Goal: Task Accomplishment & Management: Complete application form

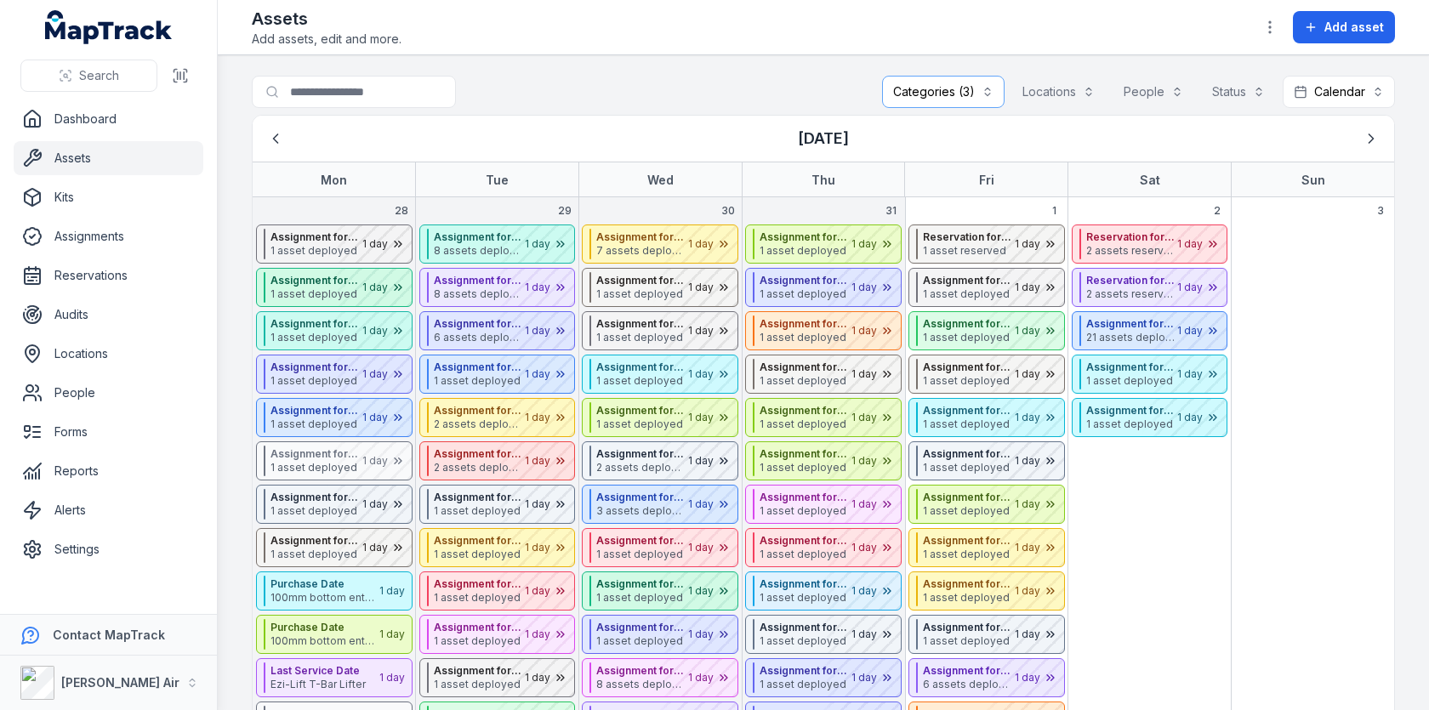
click at [919, 80] on button "Categories (3)" at bounding box center [943, 92] width 122 height 32
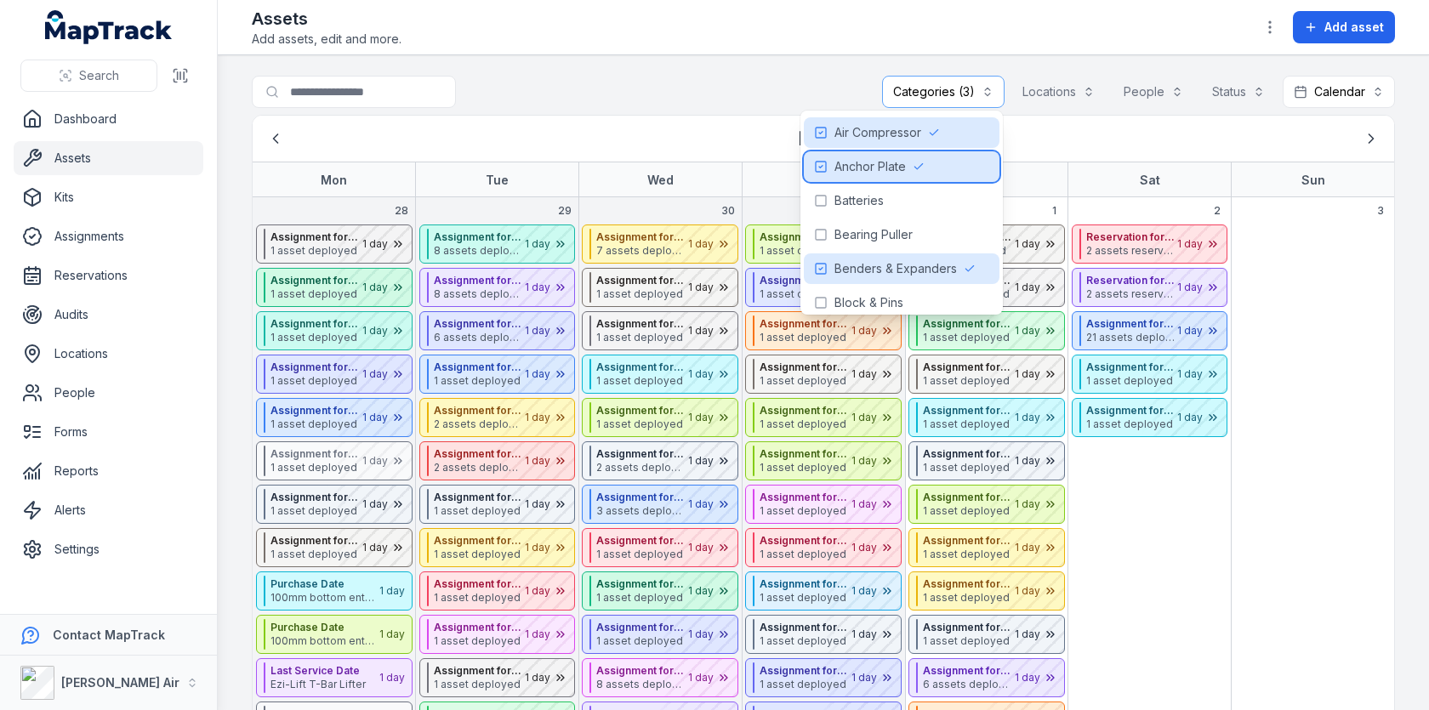
click at [929, 167] on div "Anchor Plate" at bounding box center [902, 166] width 196 height 31
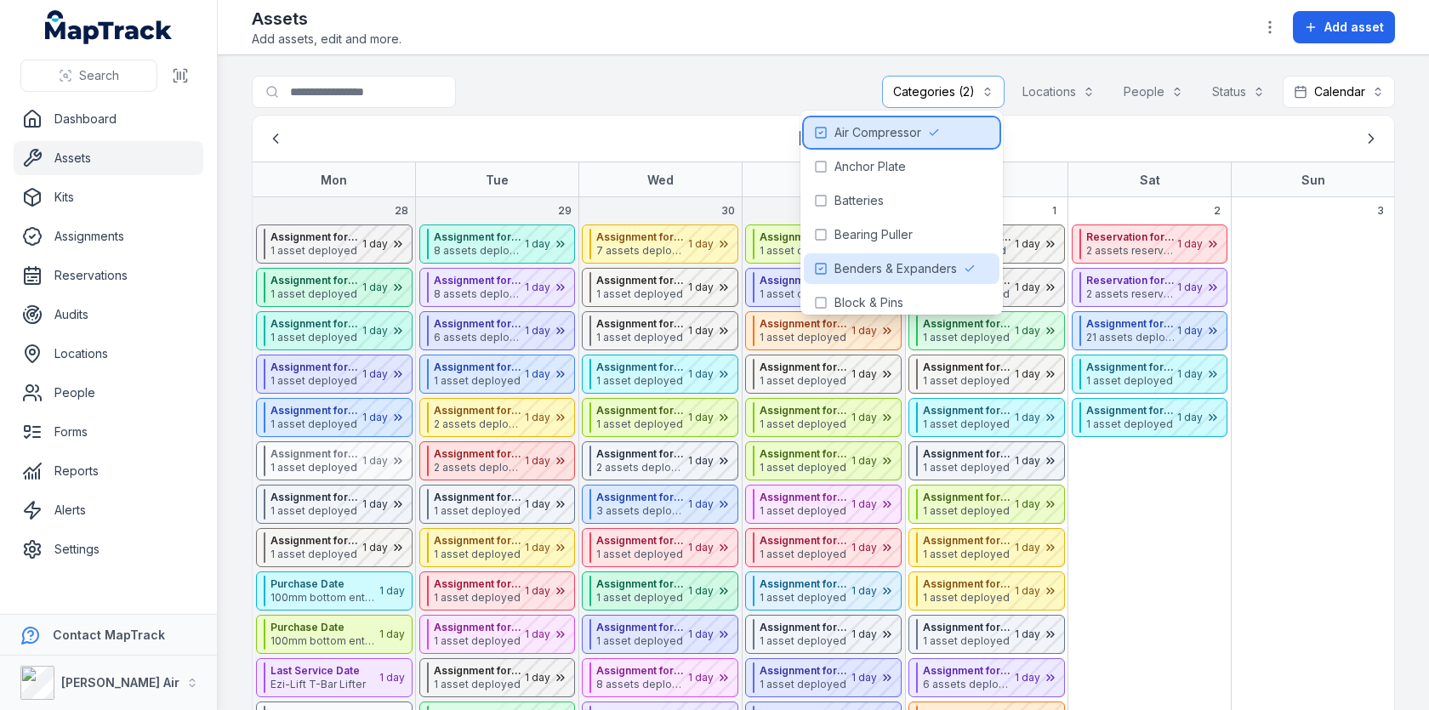
click at [937, 129] on icon at bounding box center [934, 133] width 12 height 12
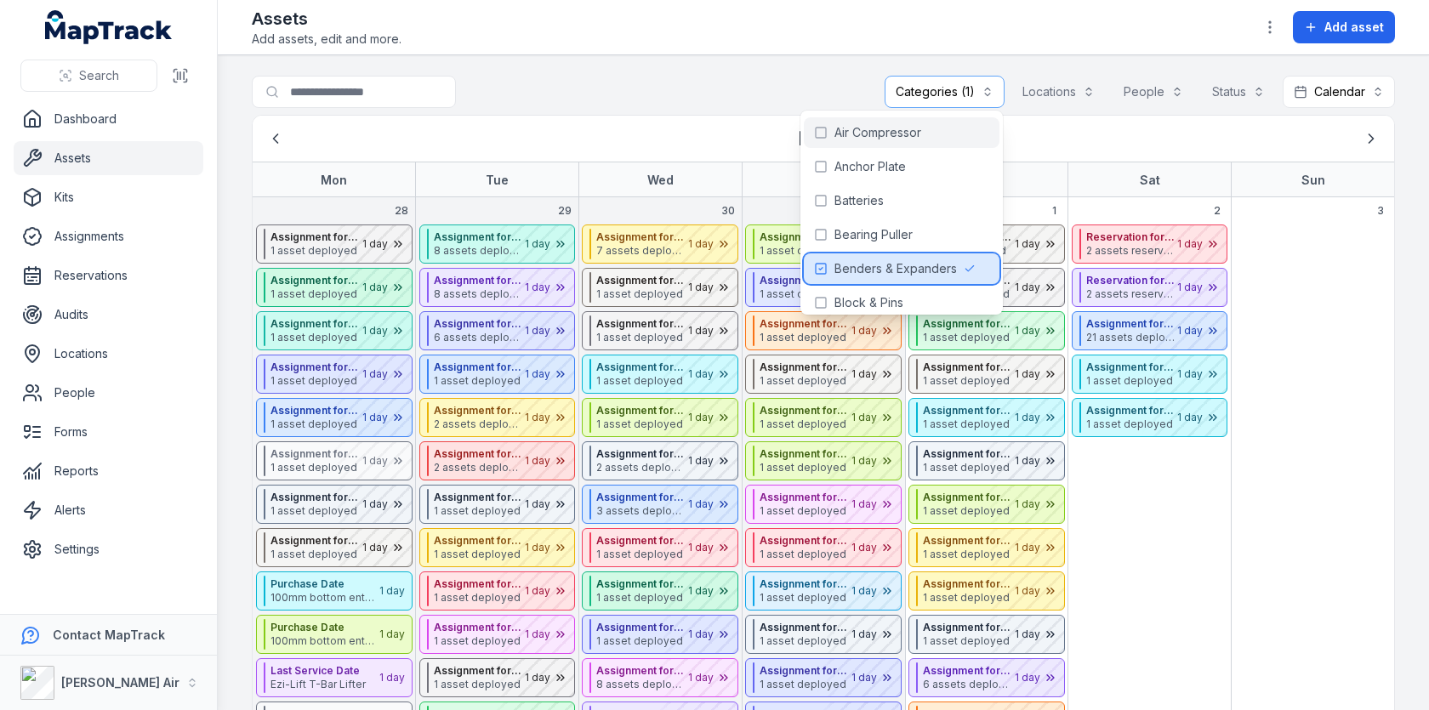
click at [913, 271] on span "Benders & Expanders" at bounding box center [895, 268] width 122 height 17
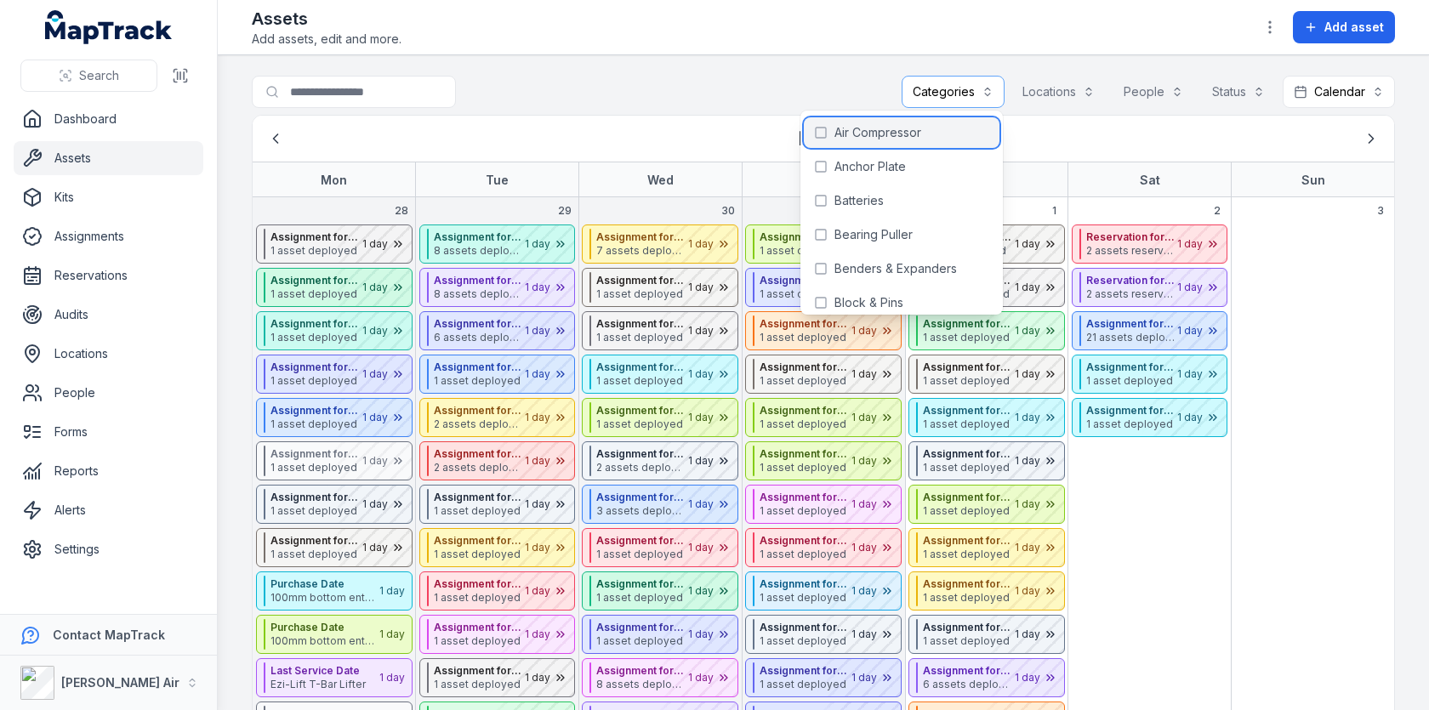
click at [917, 145] on div "Air Compressor" at bounding box center [902, 132] width 196 height 31
click at [714, 33] on div "Assets Add assets, edit and more. Add asset" at bounding box center [823, 27] width 1143 height 41
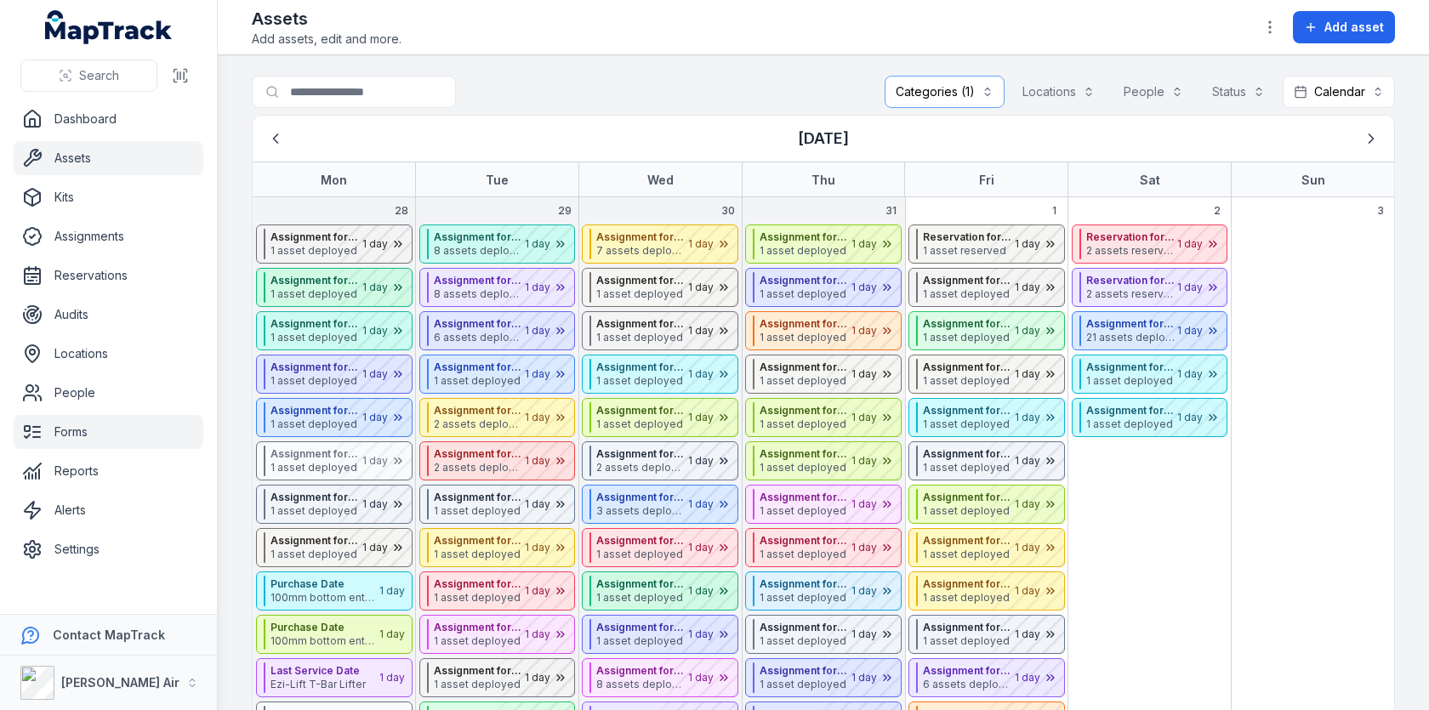
click at [120, 434] on link "Forms" at bounding box center [109, 432] width 190 height 34
click at [624, 85] on div "**********" at bounding box center [823, 95] width 1143 height 39
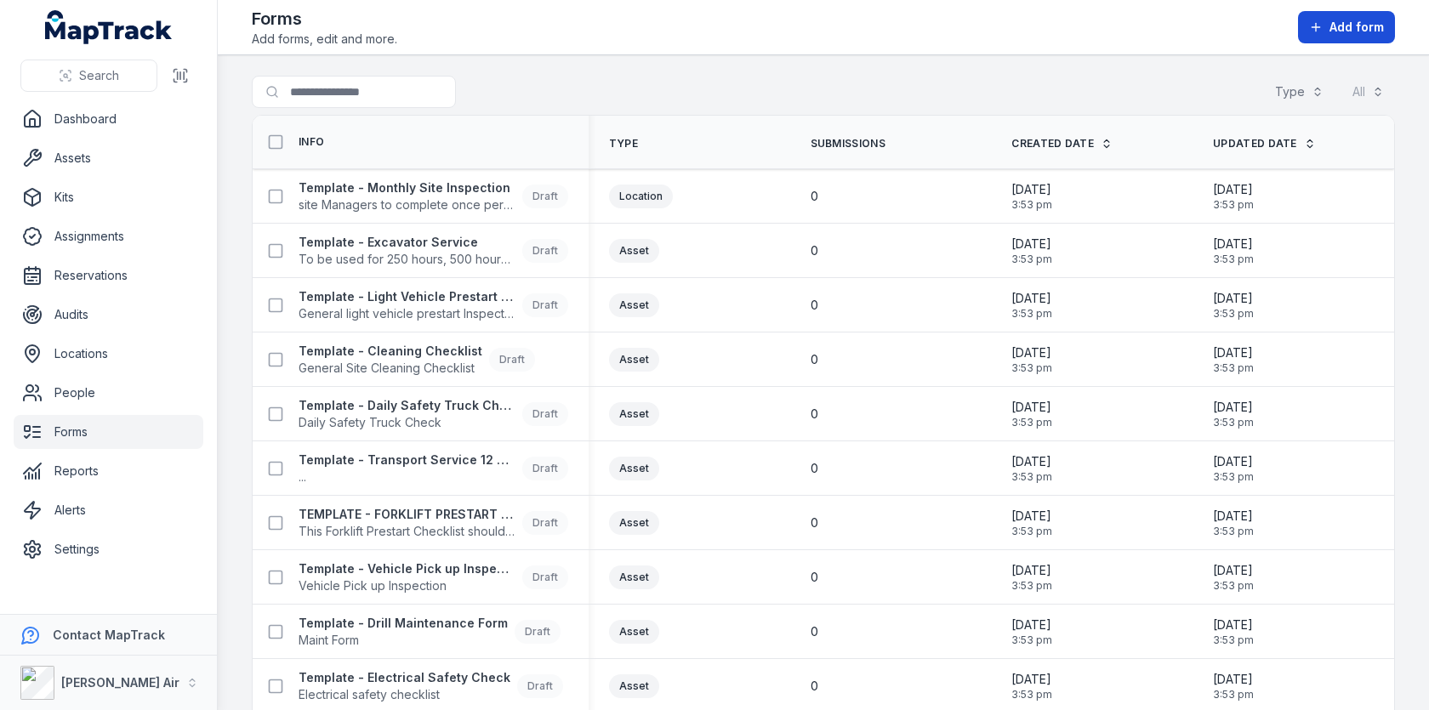
click at [1367, 31] on span "Add form" at bounding box center [1357, 27] width 54 height 17
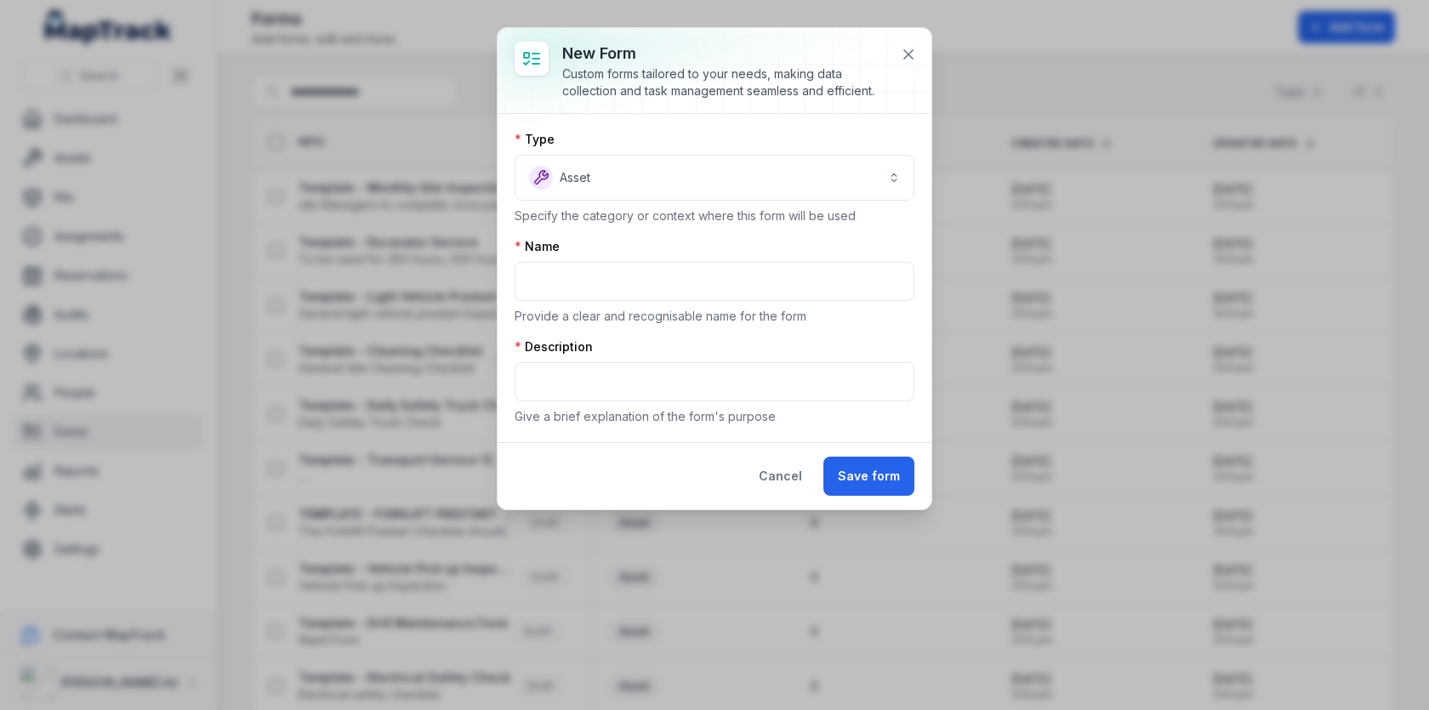
click at [825, 145] on div "Type" at bounding box center [715, 139] width 400 height 17
click at [725, 281] on input "text" at bounding box center [715, 281] width 400 height 39
type input "*"
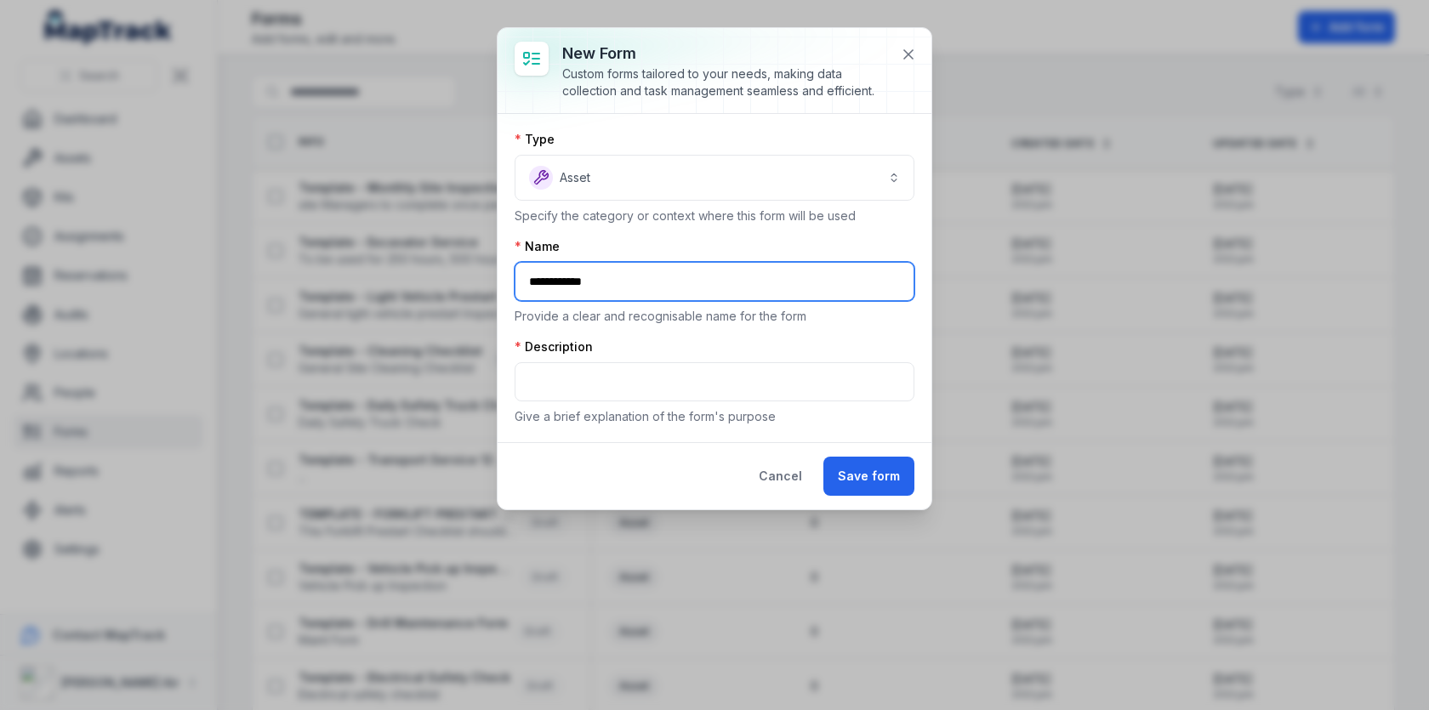
type input "**********"
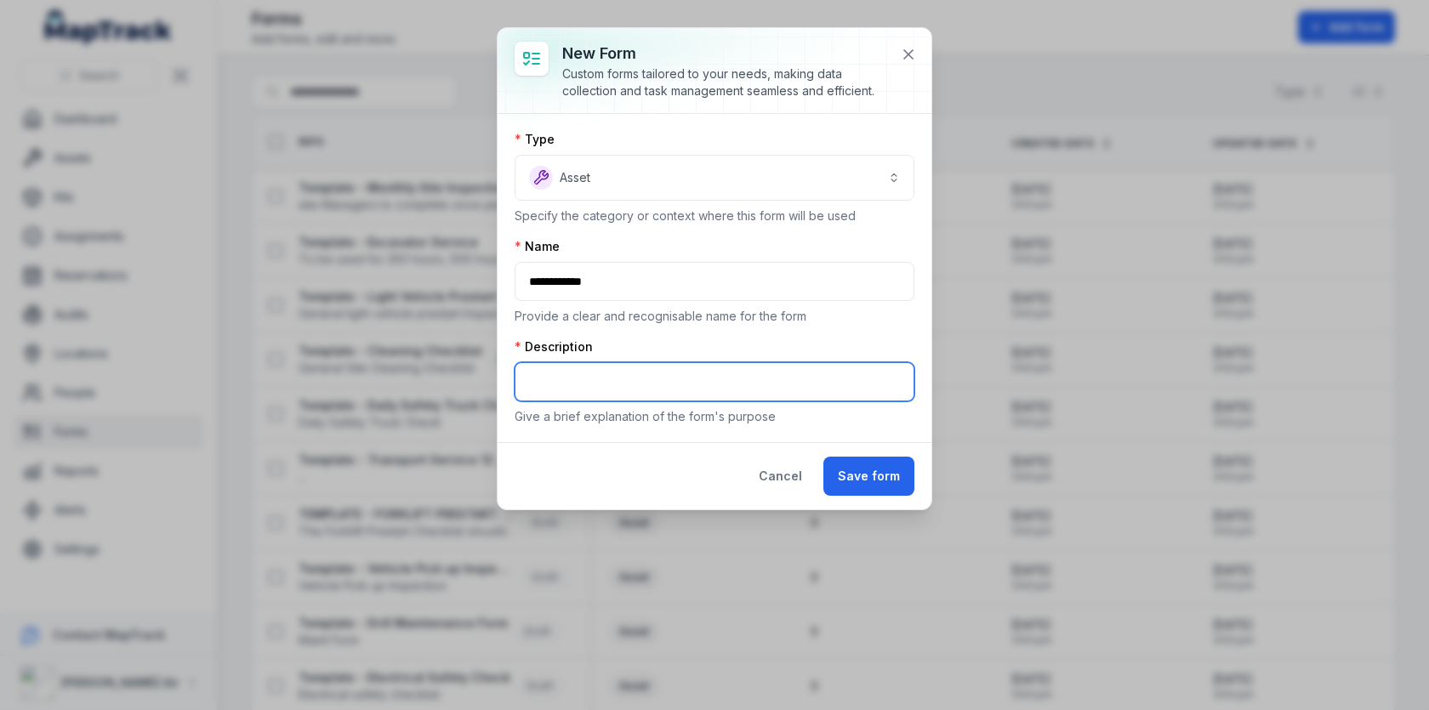
click at [653, 362] on input "text" at bounding box center [715, 381] width 400 height 39
type input "*******"
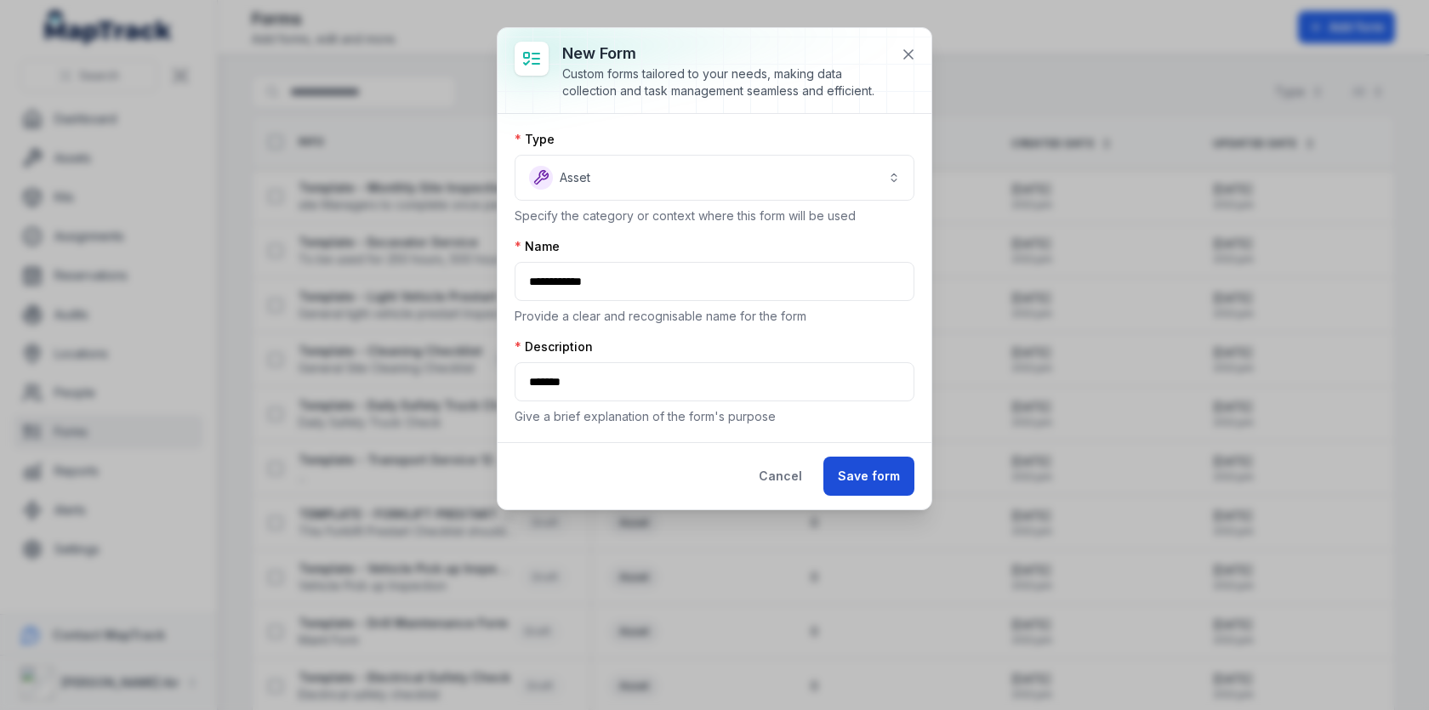
click at [863, 470] on button "Save form" at bounding box center [868, 476] width 91 height 39
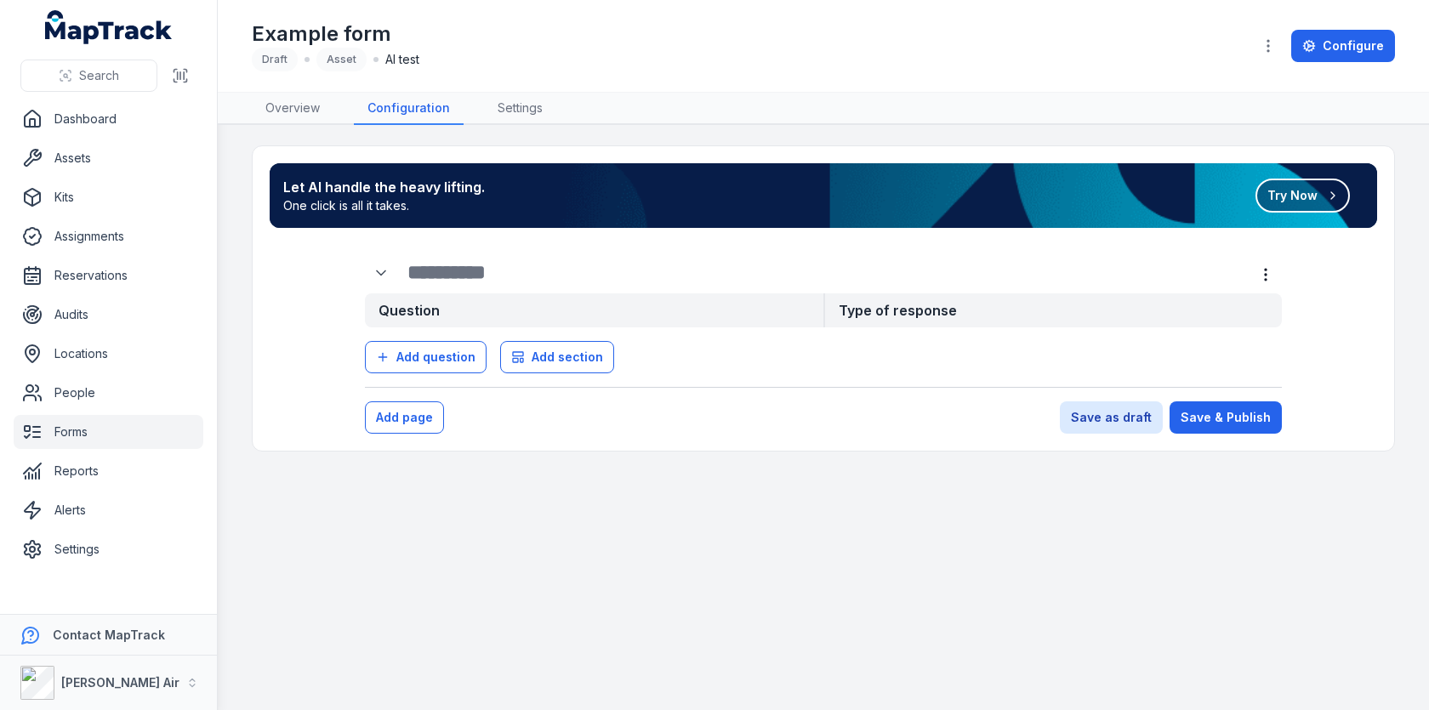
click at [1278, 186] on button "Try Now" at bounding box center [1303, 196] width 94 height 34
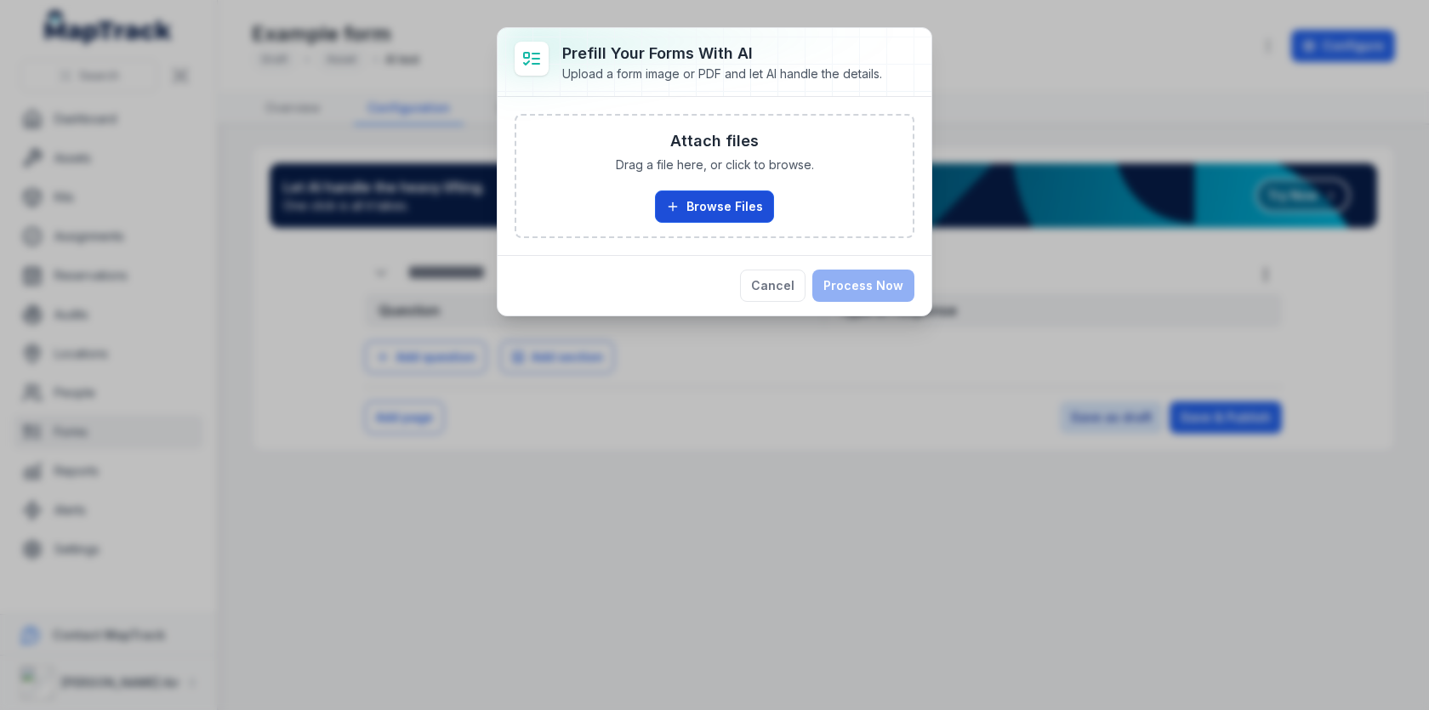
click at [752, 203] on button "Browse Files" at bounding box center [714, 207] width 119 height 32
click at [794, 288] on button "Cancel" at bounding box center [772, 286] width 65 height 32
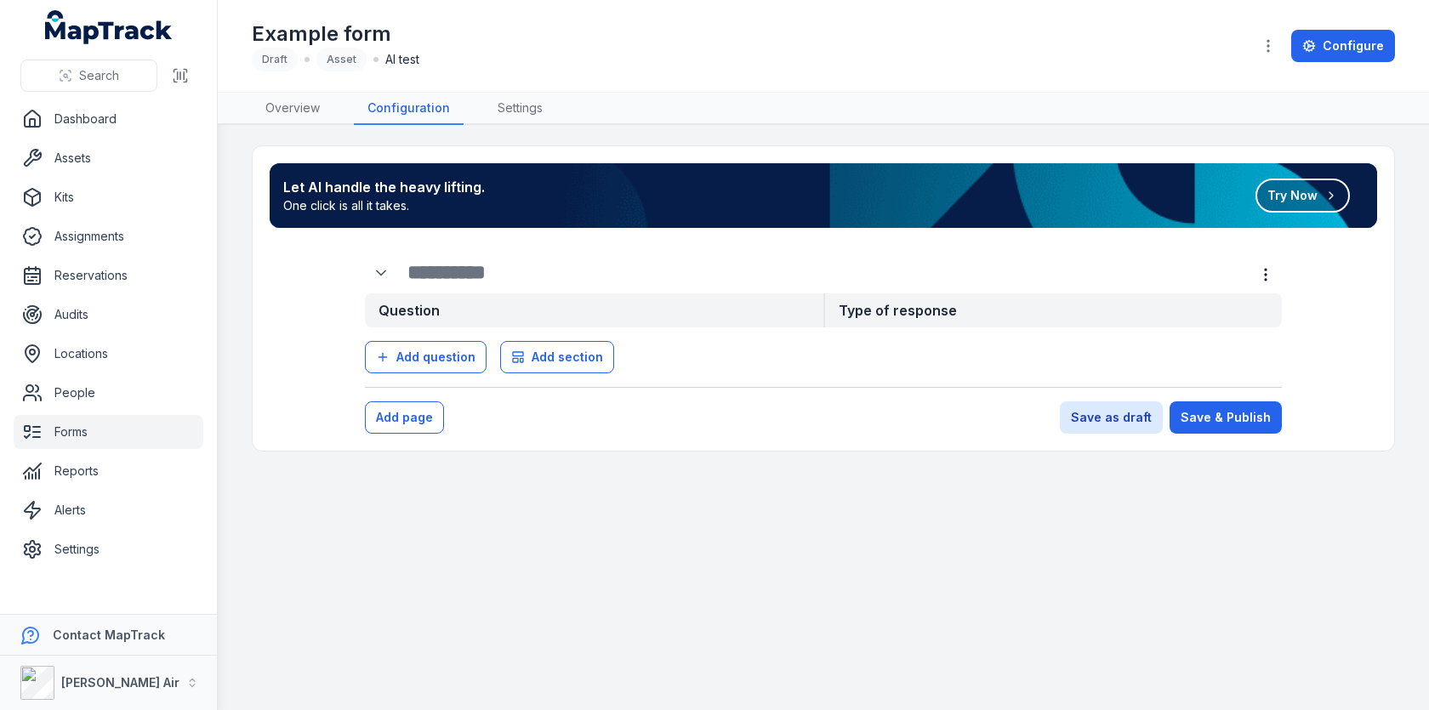
click at [661, 539] on main "Let AI handle the heavy lifting. One click is all it takes. Try Now Question Ty…" at bounding box center [823, 417] width 1211 height 585
click at [1269, 45] on icon "button" at bounding box center [1268, 45] width 17 height 17
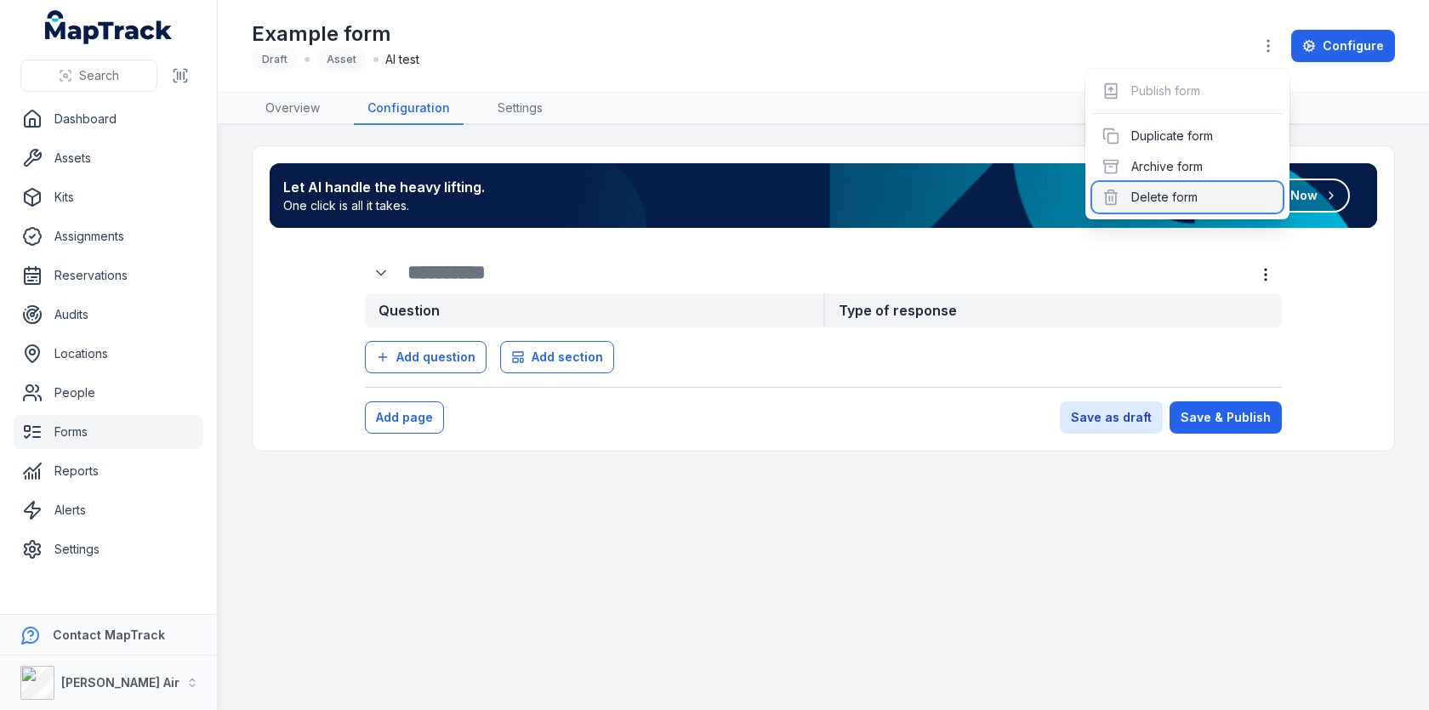
click at [1199, 188] on div "Delete form" at bounding box center [1187, 197] width 191 height 31
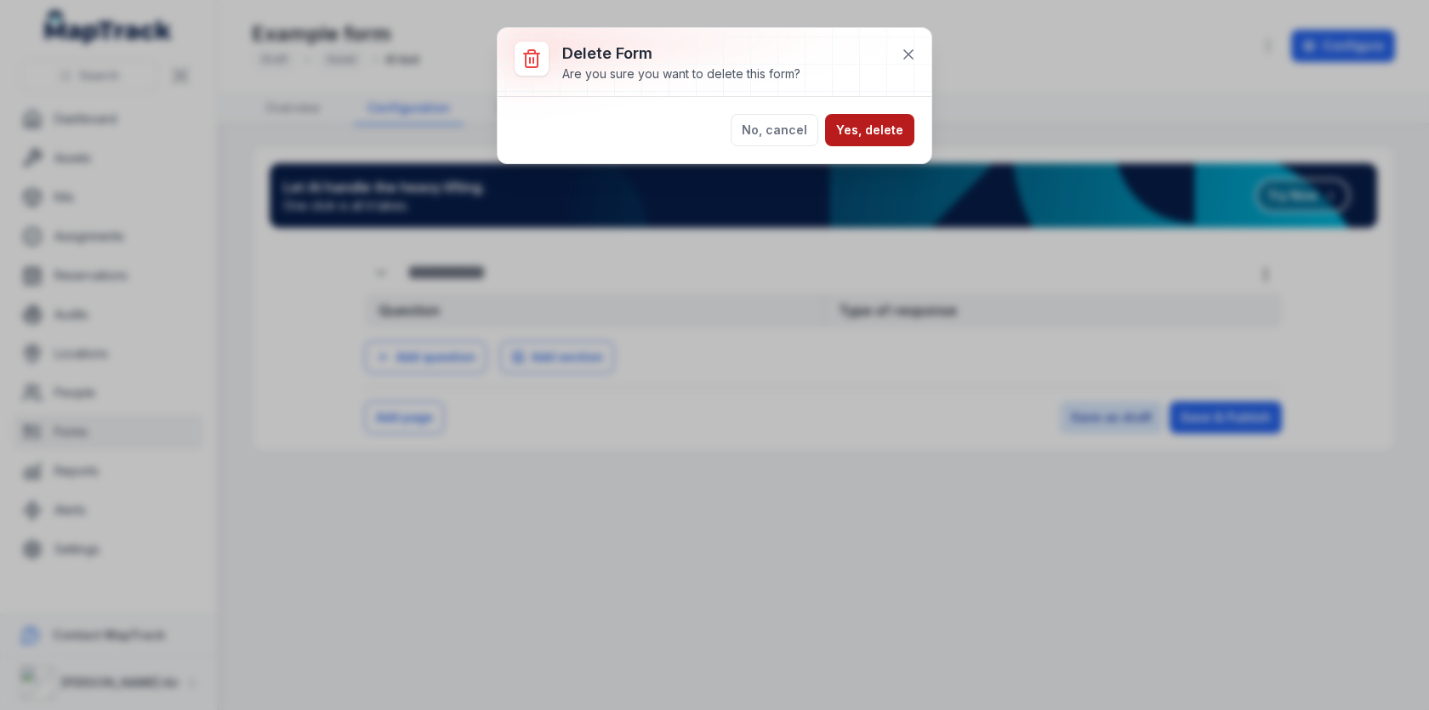
click at [847, 120] on button "Yes, delete" at bounding box center [869, 130] width 89 height 32
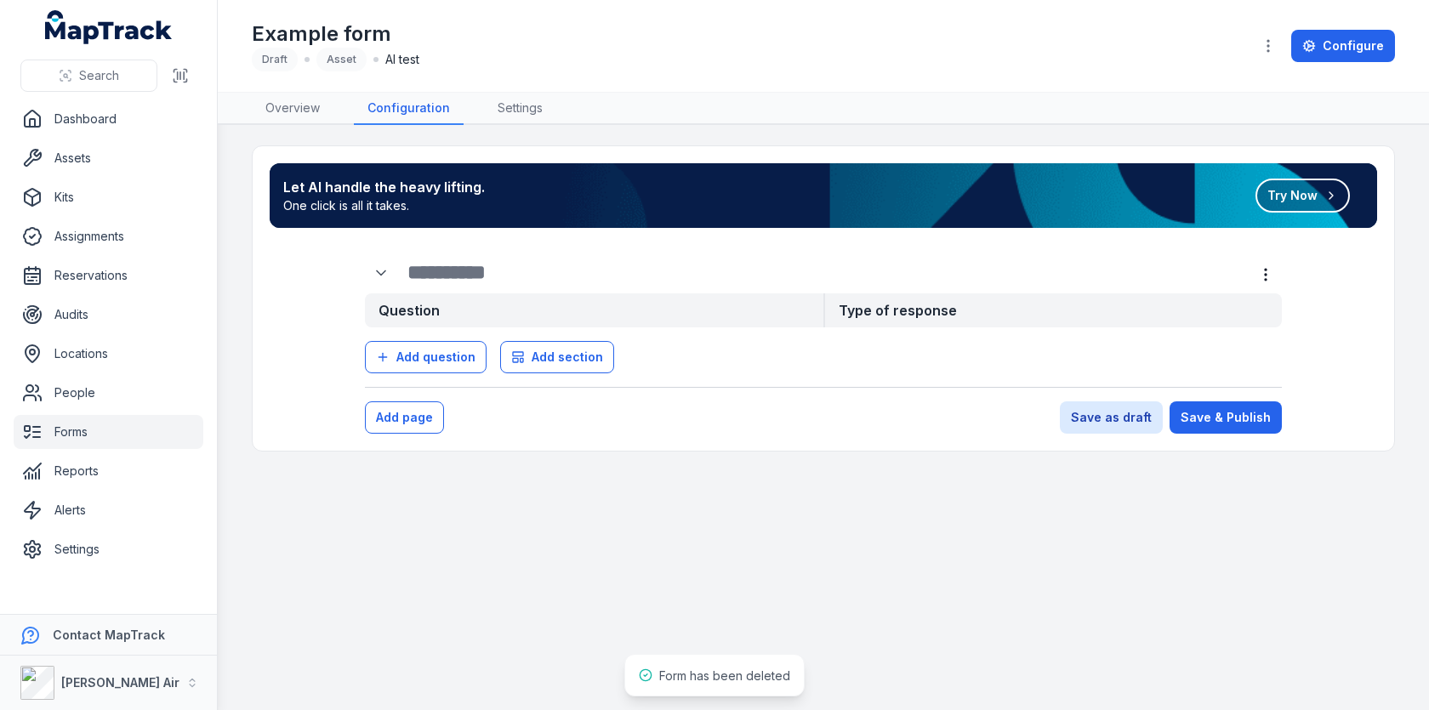
click at [806, 77] on div "Example form Draft Asset AI test Configure" at bounding box center [823, 46] width 1143 height 78
